Goal: Task Accomplishment & Management: Manage account settings

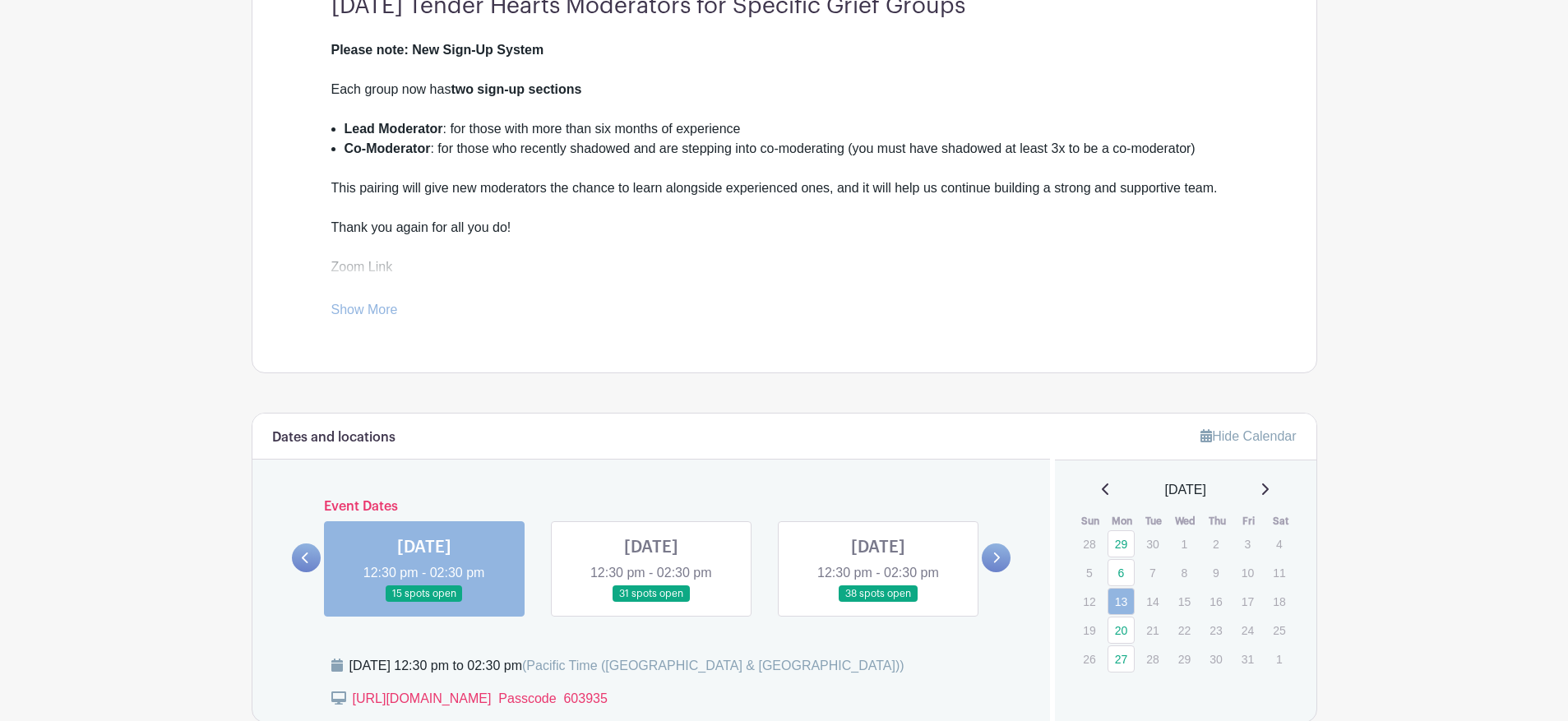
scroll to position [497, 0]
click at [1268, 484] on icon at bounding box center [1265, 487] width 6 height 12
click at [1268, 485] on icon at bounding box center [1264, 487] width 8 height 13
click at [1122, 570] on link "3" at bounding box center [1121, 571] width 27 height 27
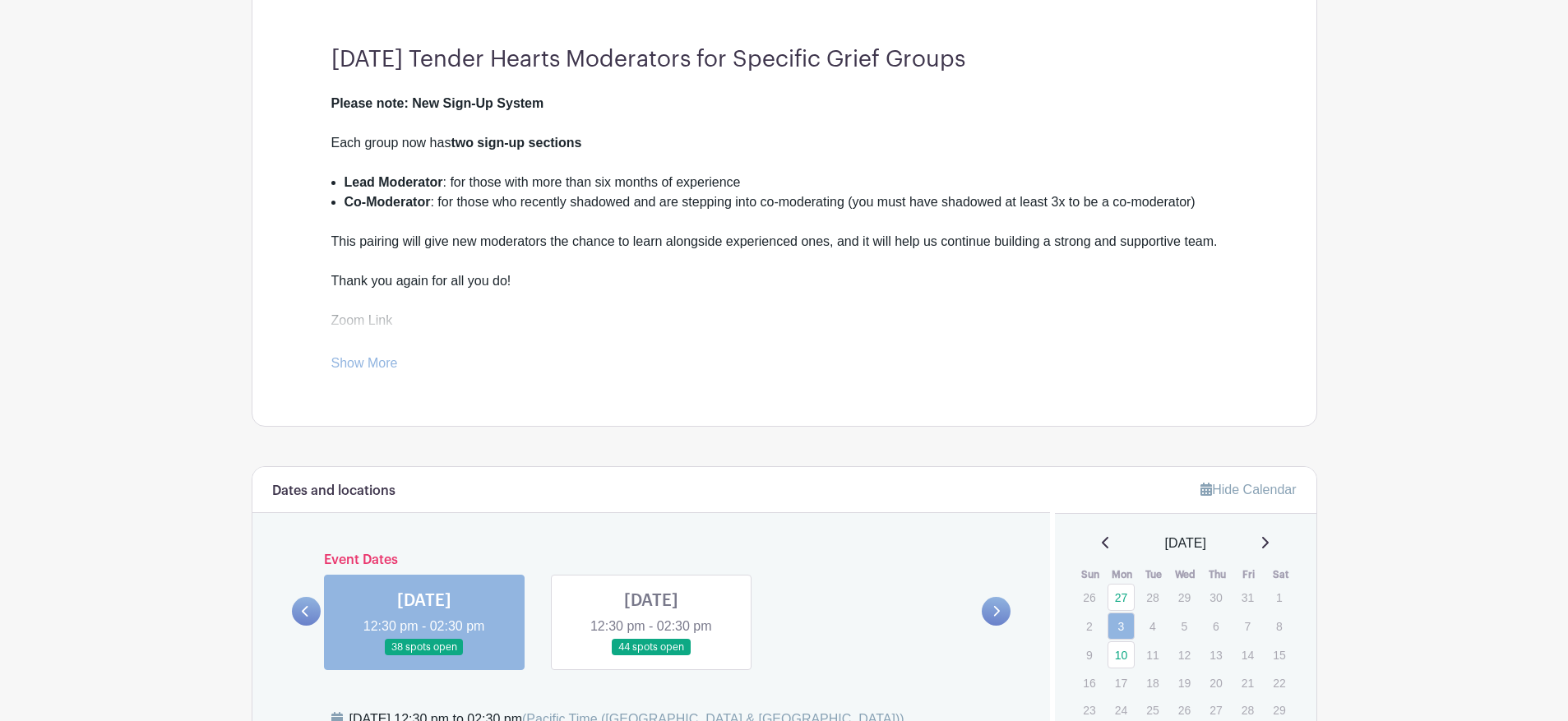
scroll to position [447, 0]
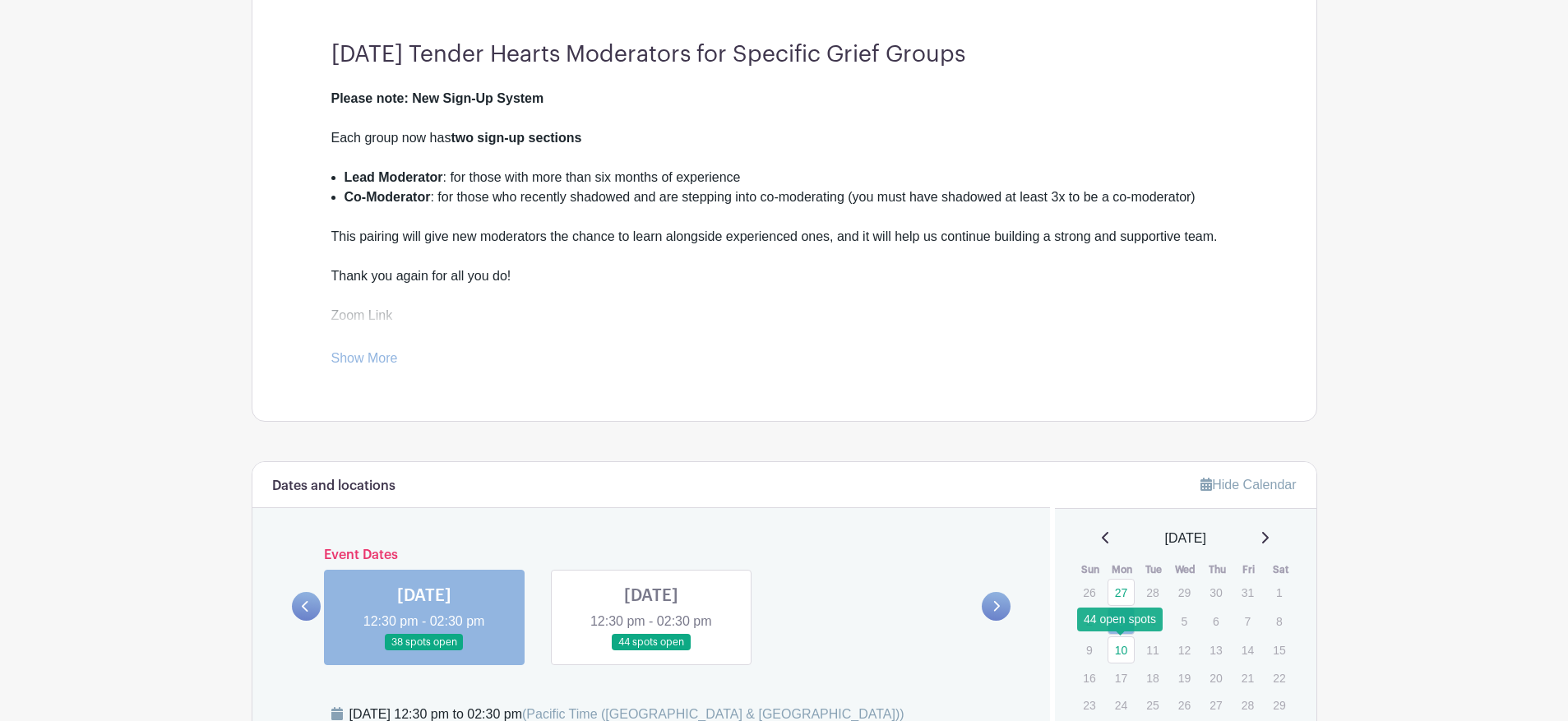
click at [1121, 647] on link "10" at bounding box center [1121, 650] width 27 height 27
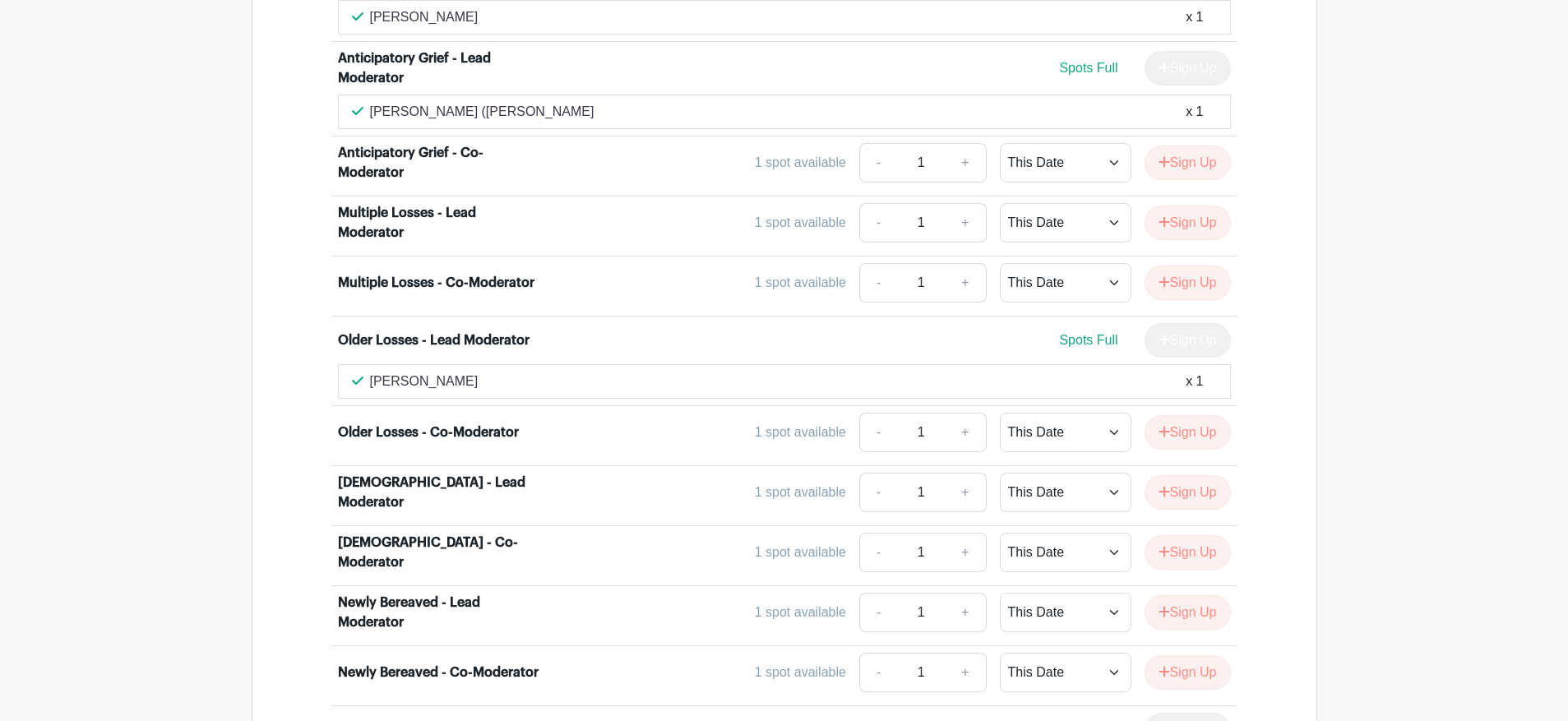
scroll to position [4144, 0]
